Goal: Transaction & Acquisition: Purchase product/service

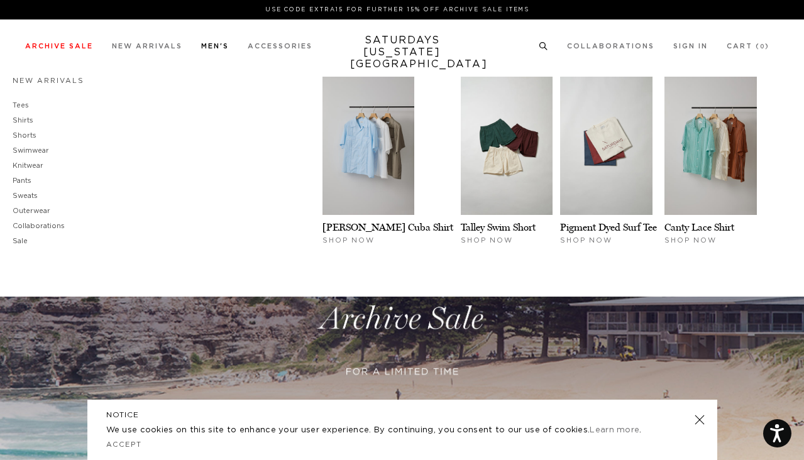
click at [219, 46] on link "Men's" at bounding box center [215, 46] width 28 height 7
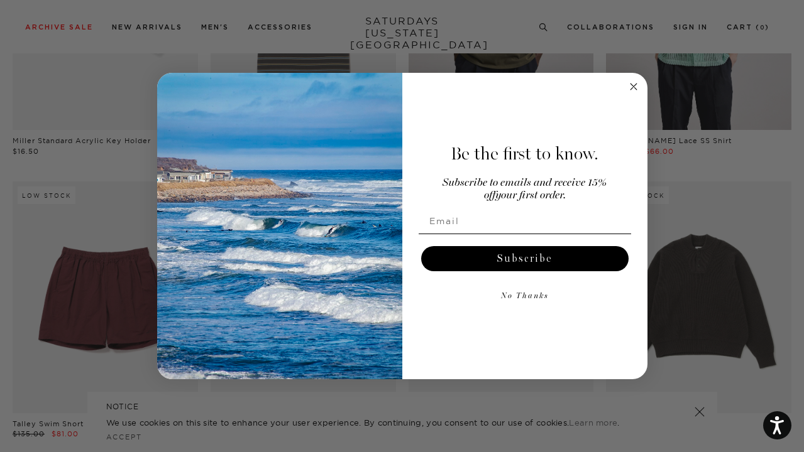
scroll to position [3311, 0]
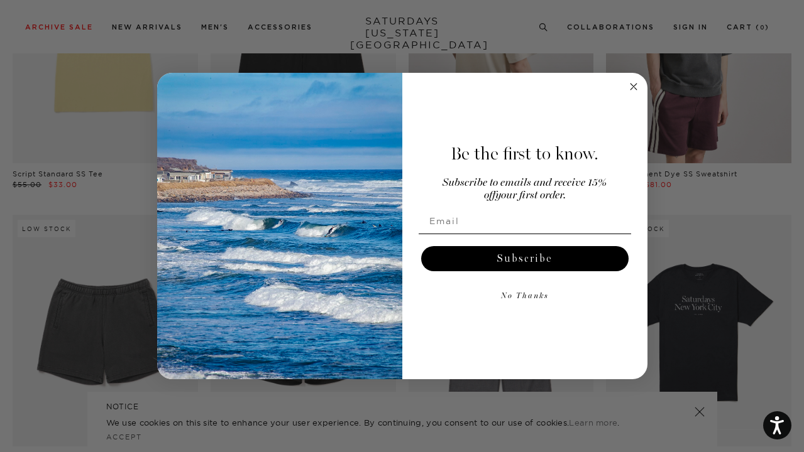
click at [532, 302] on button "No Thanks" at bounding box center [525, 296] width 212 height 25
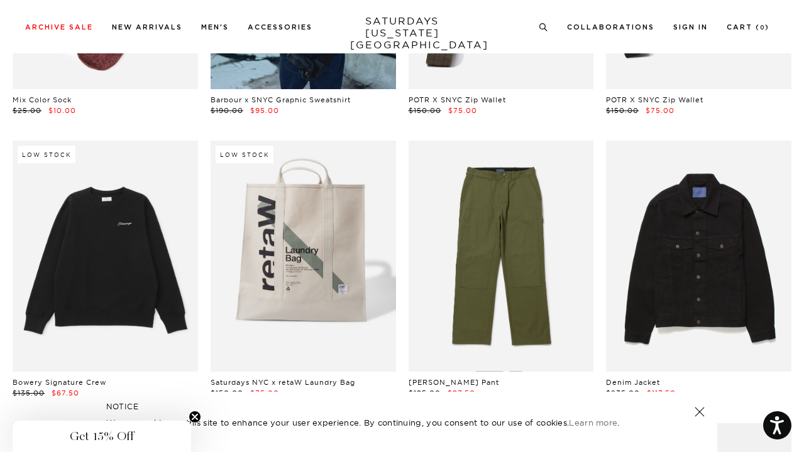
scroll to position [7654, 8]
